Goal: Find specific page/section: Find specific page/section

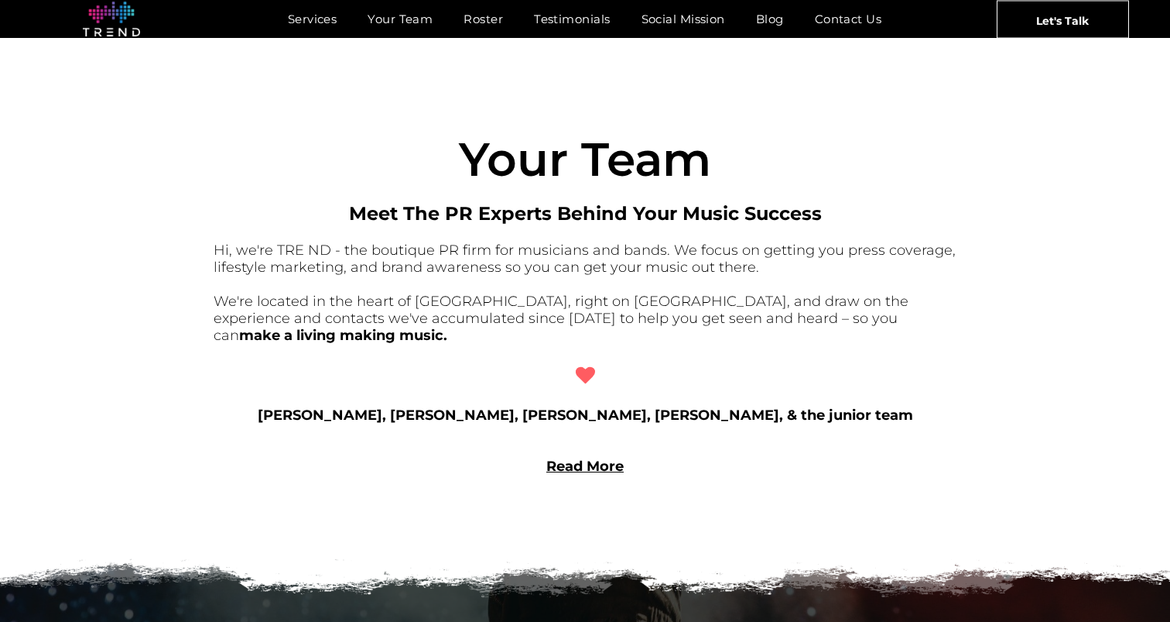
scroll to position [1144, 0]
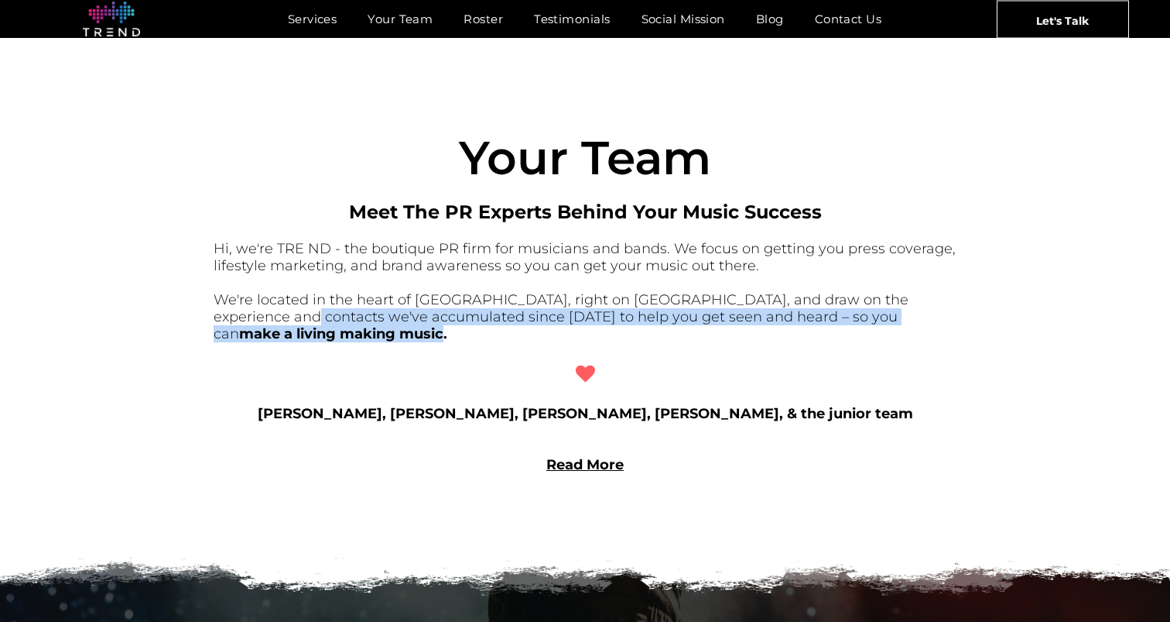
drag, startPoint x: 939, startPoint y: 317, endPoint x: 223, endPoint y: 310, distance: 716.0
click at [223, 310] on font "We're located in the heart of Hollywood, right on Melrose Avenue, and draw on t…" at bounding box center [561, 316] width 695 height 51
click at [224, 310] on font "We're located in the heart of Hollywood, right on Melrose Avenue, and draw on t…" at bounding box center [561, 316] width 695 height 51
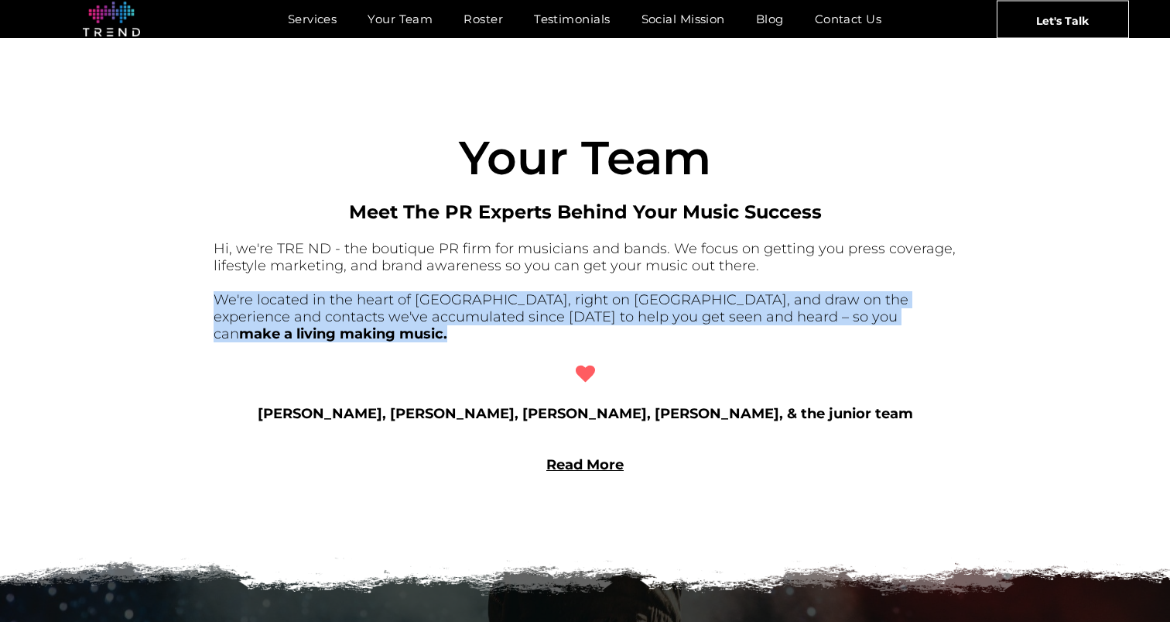
drag, startPoint x: 947, startPoint y: 317, endPoint x: 174, endPoint y: 300, distance: 772.6
click at [174, 300] on div "Your T eam Meet The PR Experts Behind Your Music Success Hi, we're TRE ND - the…" at bounding box center [585, 285] width 1170 height 504
copy font "We're located in the heart of Hollywood, right on Melrose Avenue, and draw on t…"
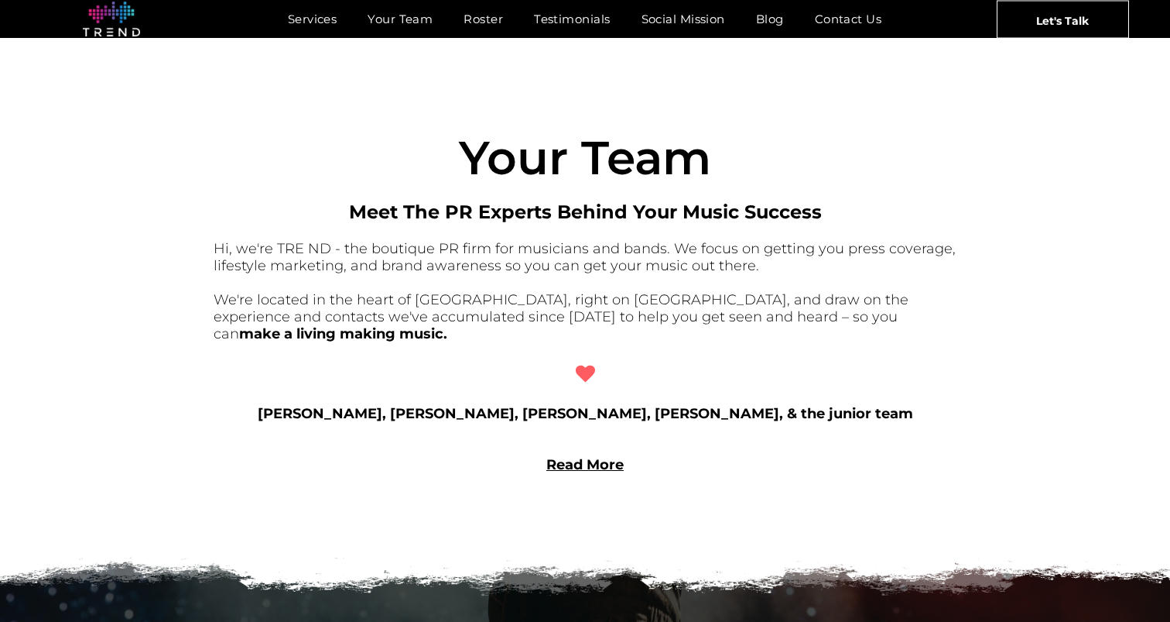
click at [281, 224] on div "Meet The PR Experts Behind Your Music Success" at bounding box center [585, 219] width 743 height 38
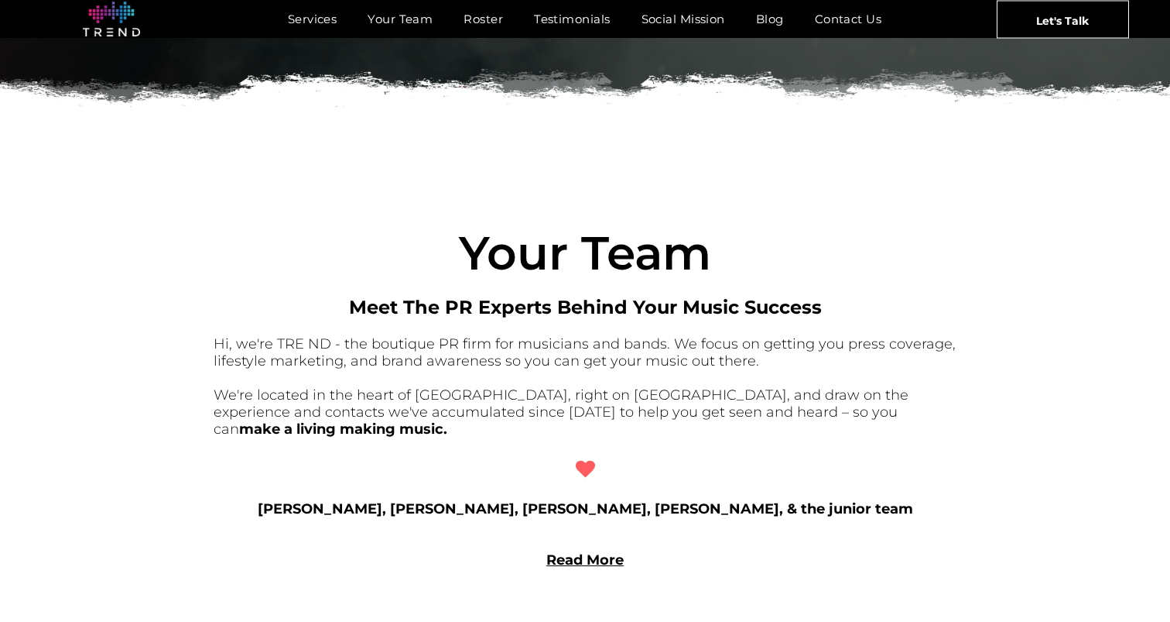
scroll to position [735, 0]
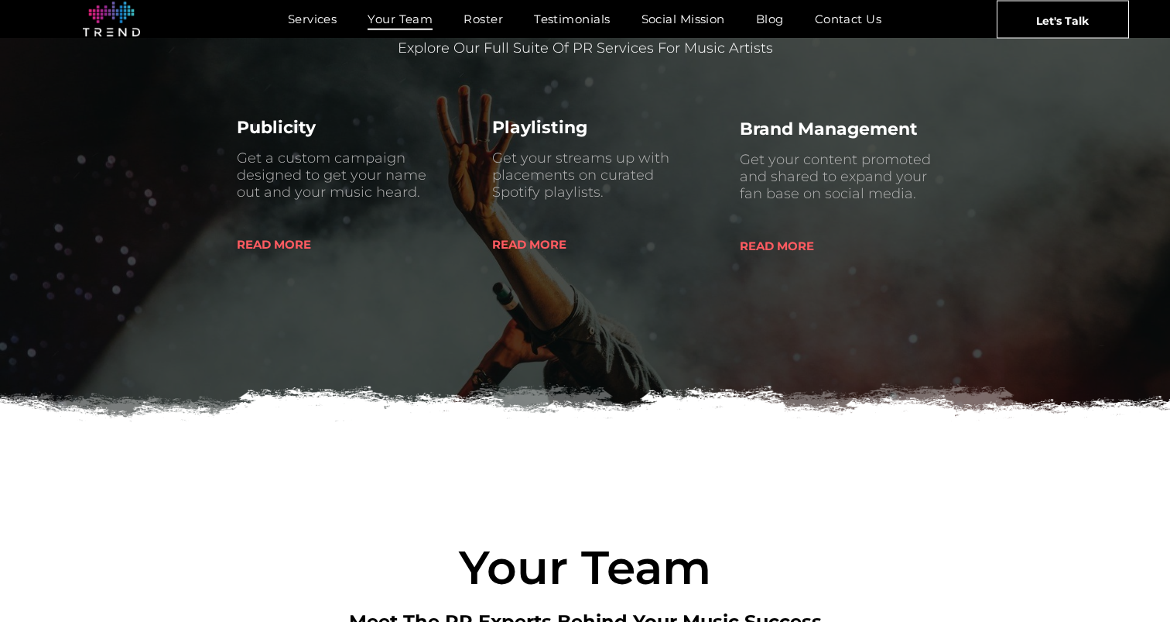
click at [392, 19] on span "Your Team" at bounding box center [400, 19] width 65 height 22
